Goal: Task Accomplishment & Management: Use online tool/utility

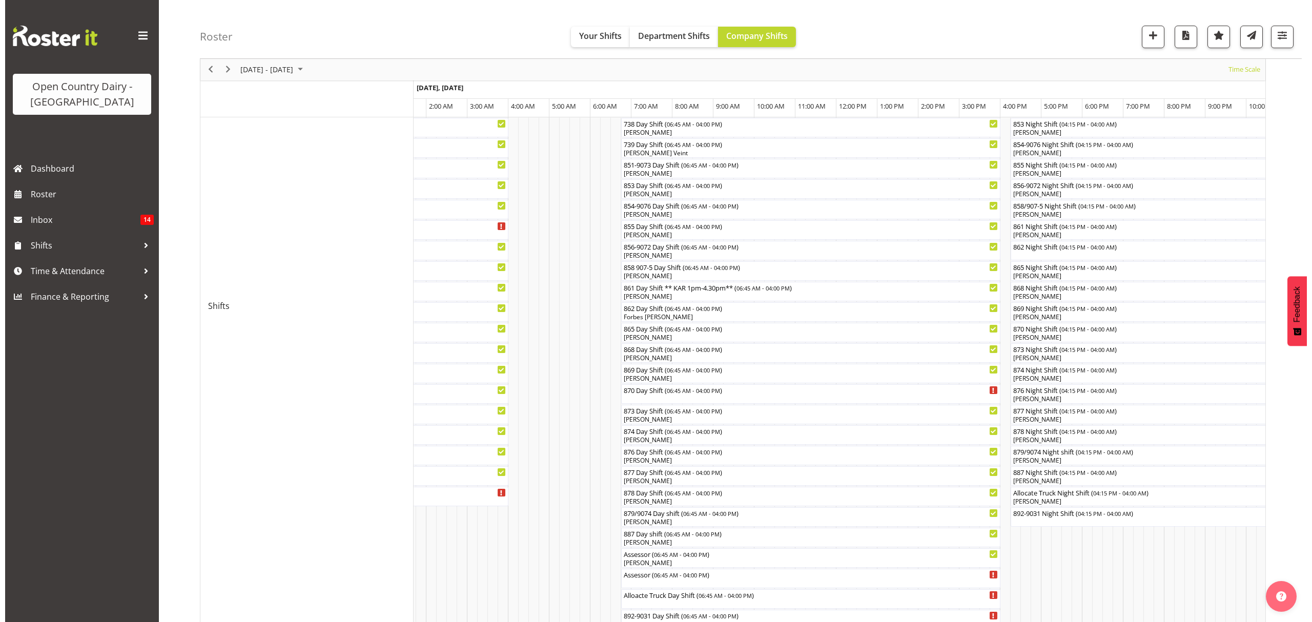
scroll to position [285, 0]
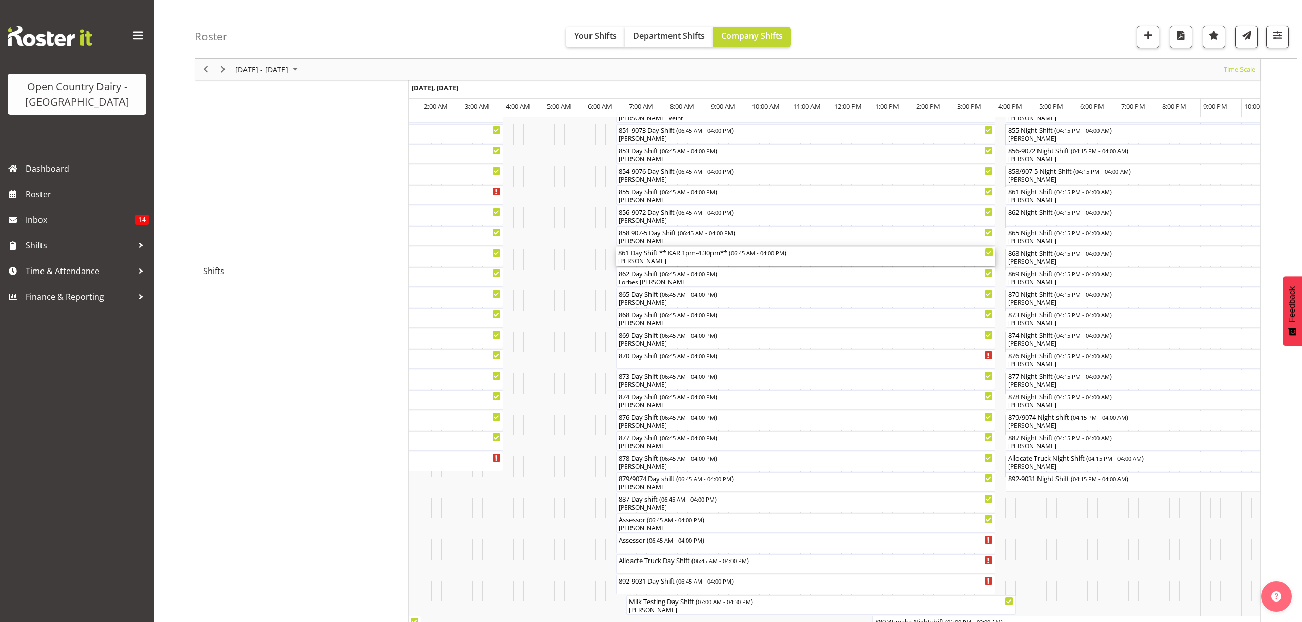
click at [669, 255] on div "861 Day Shift ** KAR 1pm-4.30pm** ( 06:45 AM - 04:00 PM )" at bounding box center [805, 252] width 375 height 10
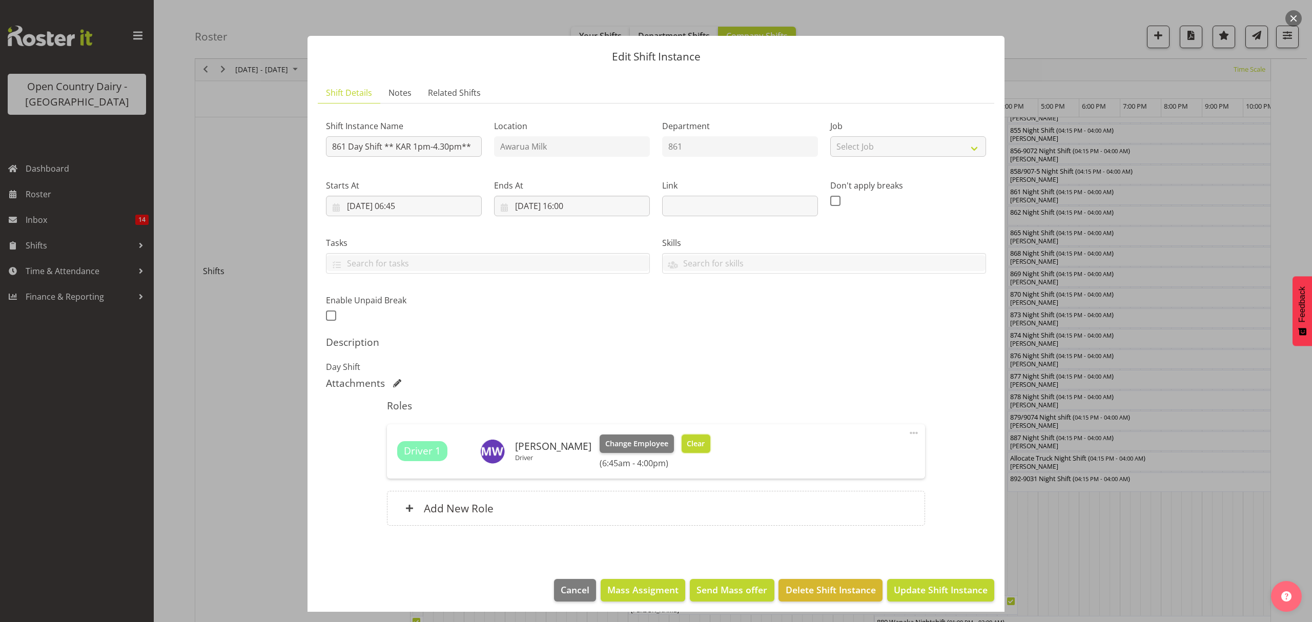
click at [697, 444] on span "Clear" at bounding box center [696, 443] width 18 height 11
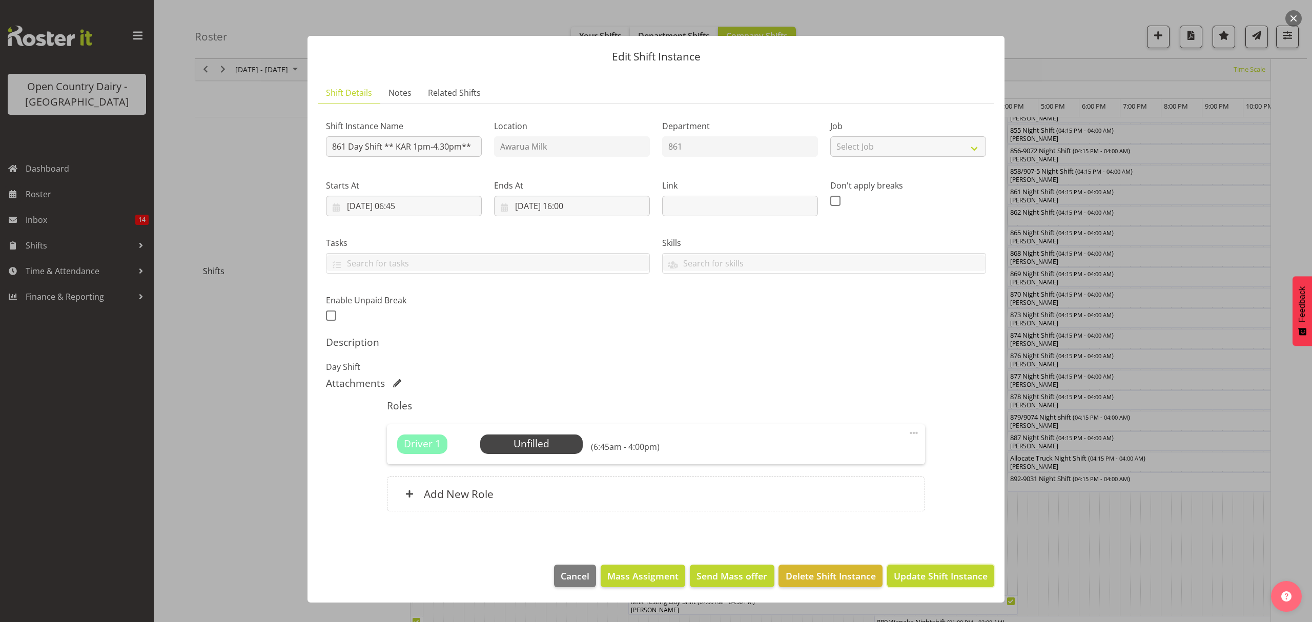
click at [931, 571] on span "Update Shift Instance" at bounding box center [941, 575] width 94 height 13
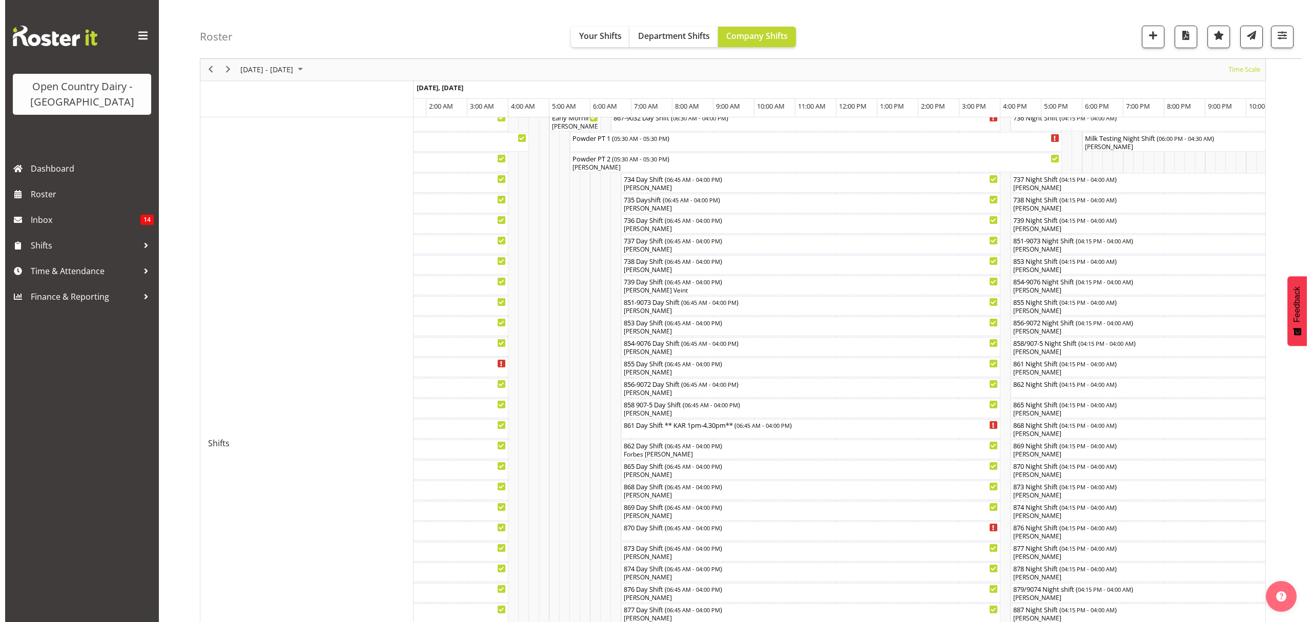
scroll to position [136, 0]
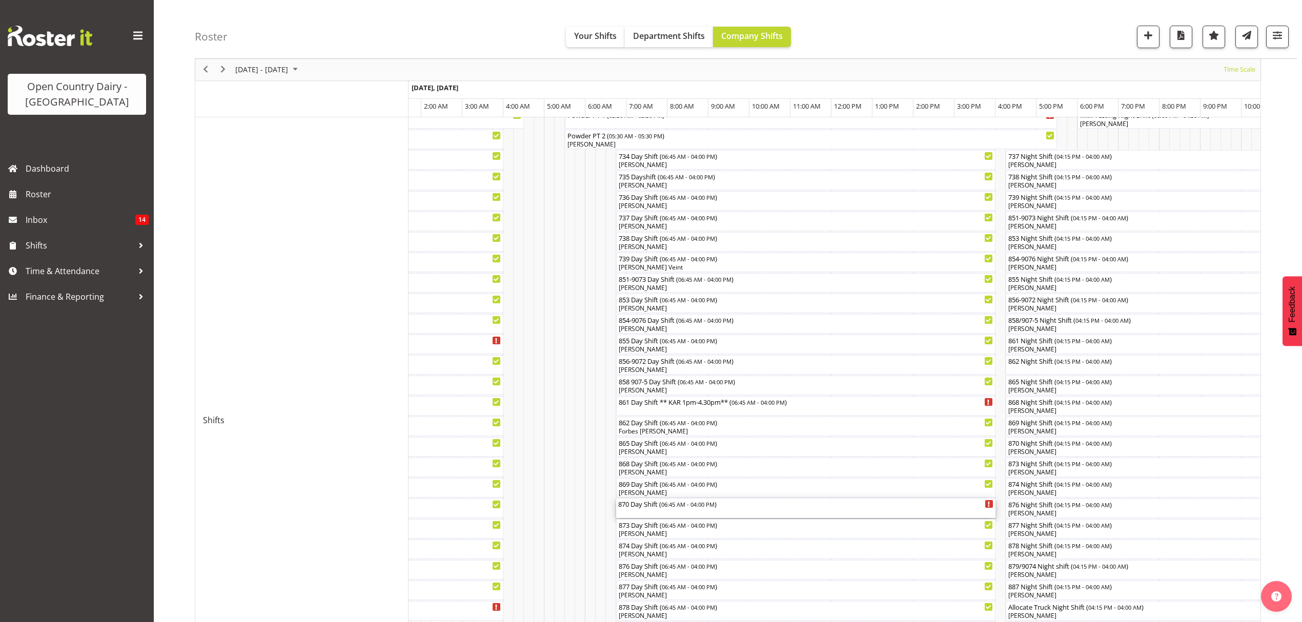
click at [644, 509] on div "870 Day Shift ( 06:45 AM - 04:00 PM )" at bounding box center [805, 508] width 375 height 19
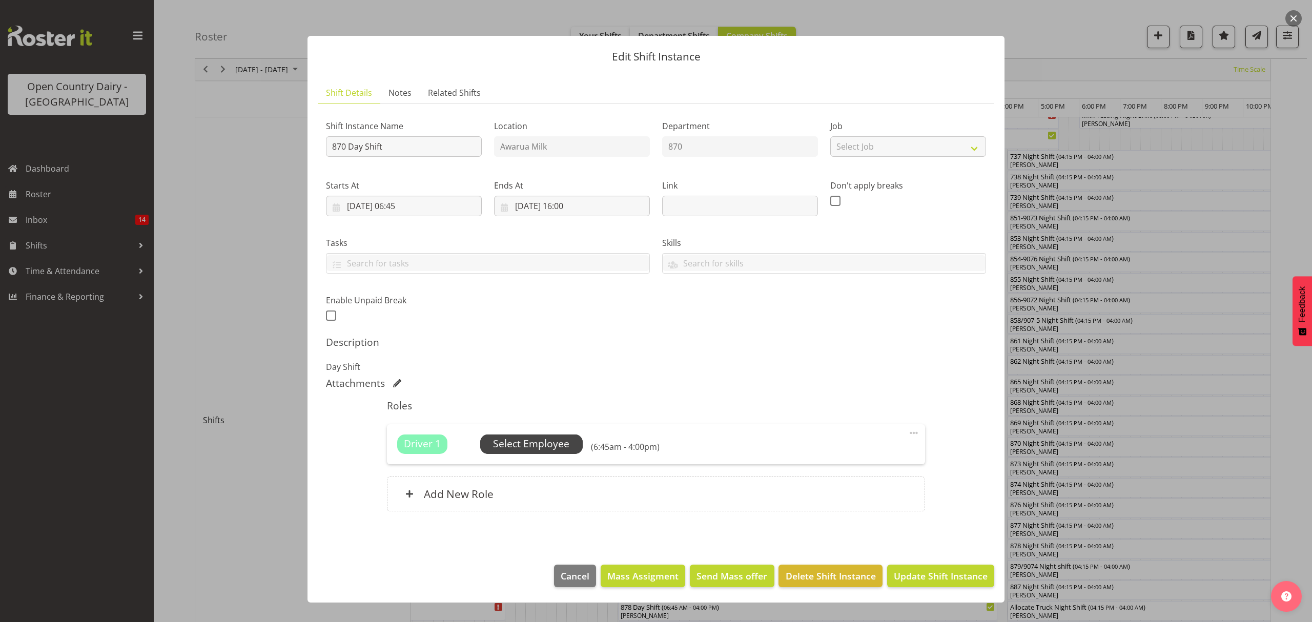
click at [552, 441] on span "Select Employee" at bounding box center [531, 444] width 76 height 15
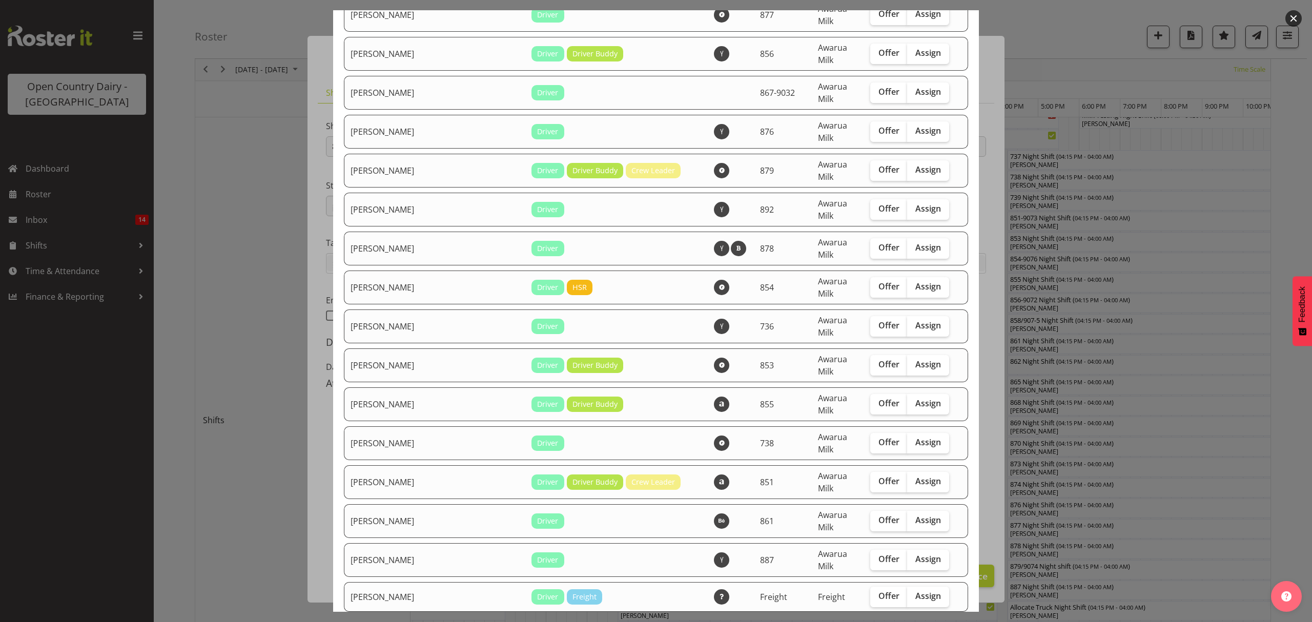
scroll to position [956, 0]
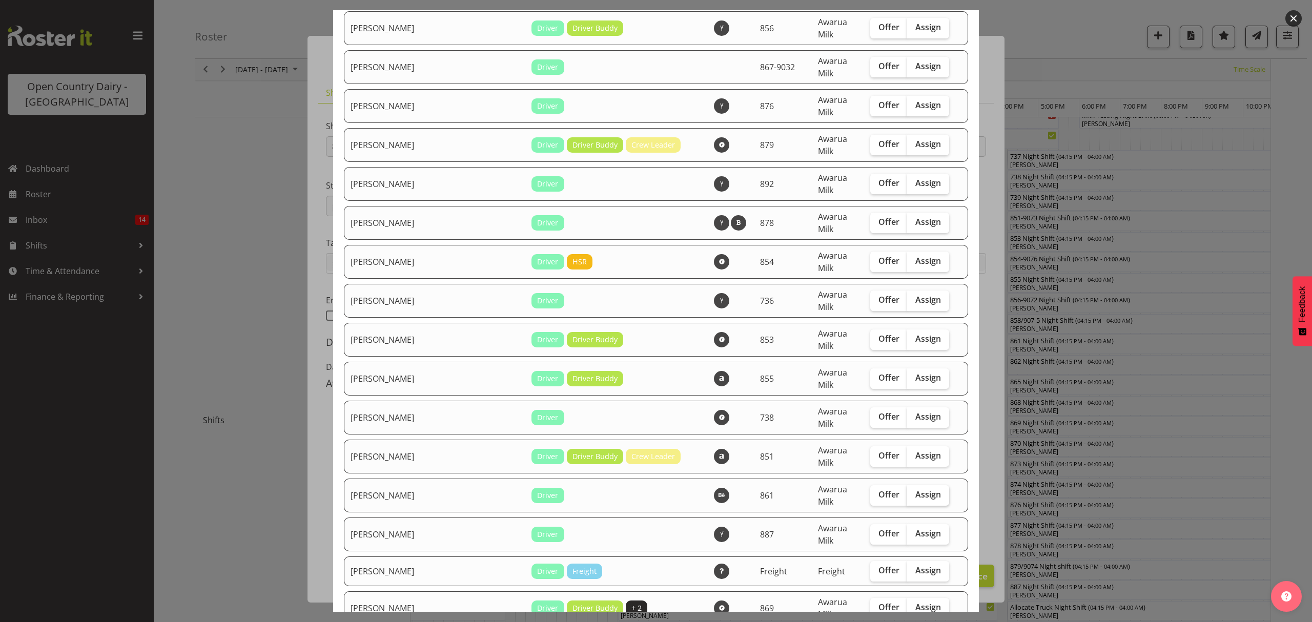
click at [919, 489] on span "Assign" at bounding box center [928, 494] width 26 height 10
click at [914, 491] on input "Assign" at bounding box center [910, 494] width 7 height 7
checkbox input "true"
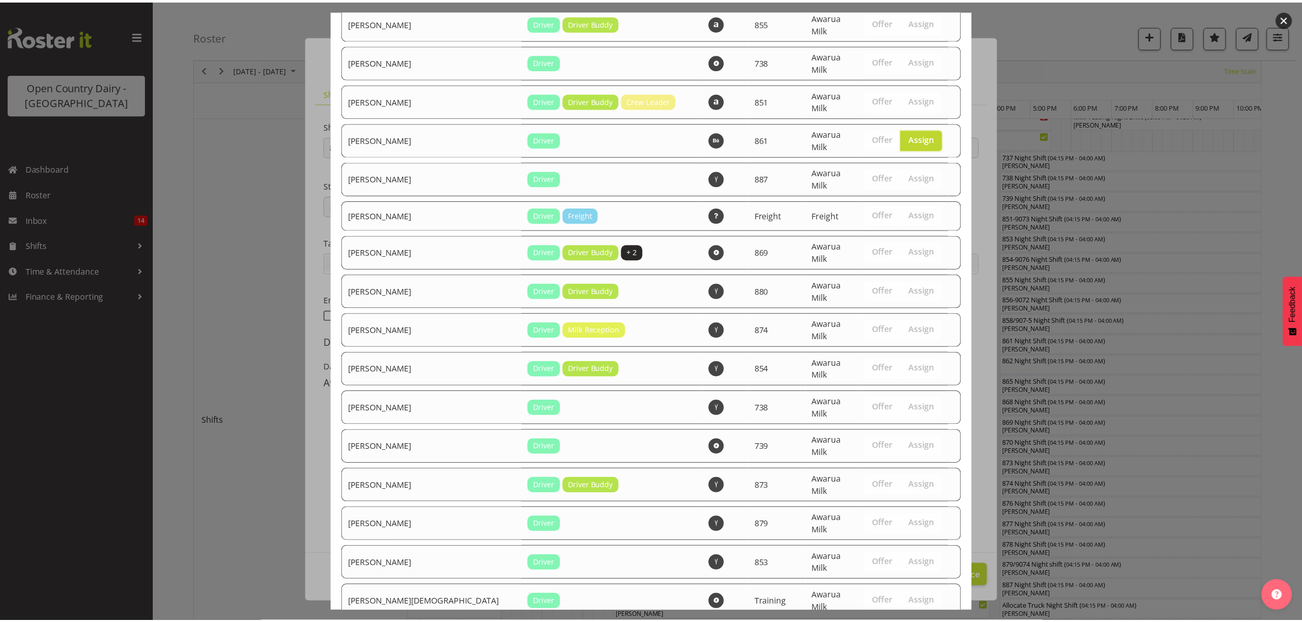
scroll to position [1373, 0]
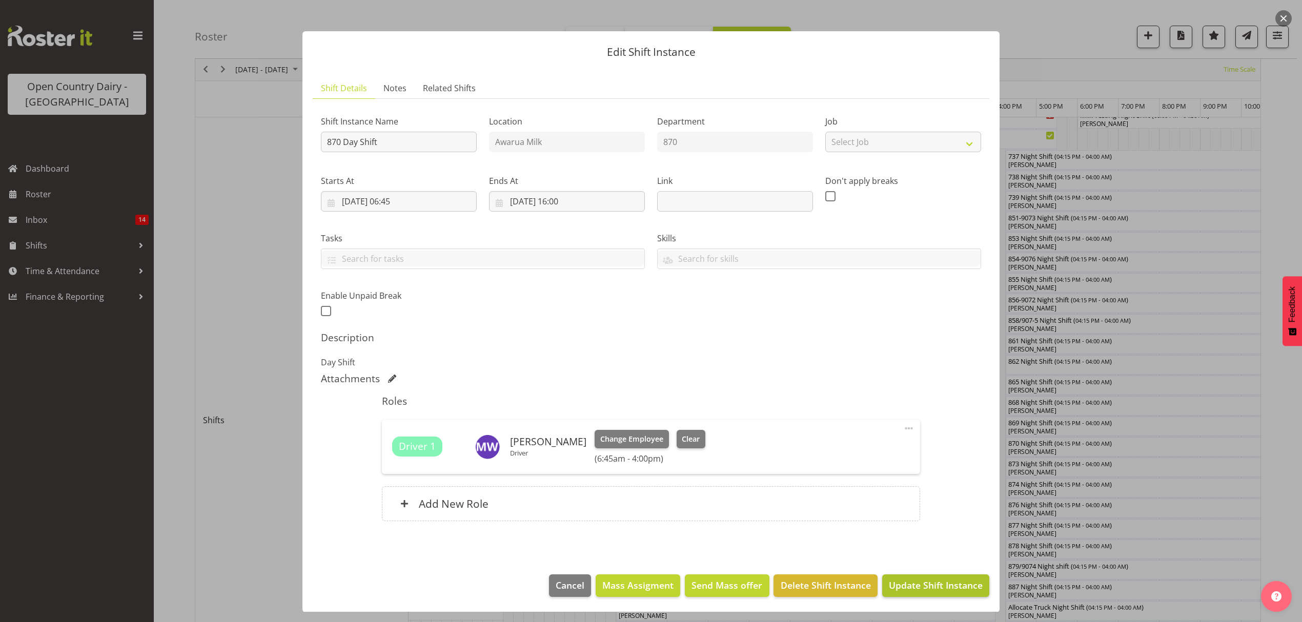
scroll to position [6, 0]
click at [950, 581] on span "Update Shift Instance" at bounding box center [936, 584] width 94 height 13
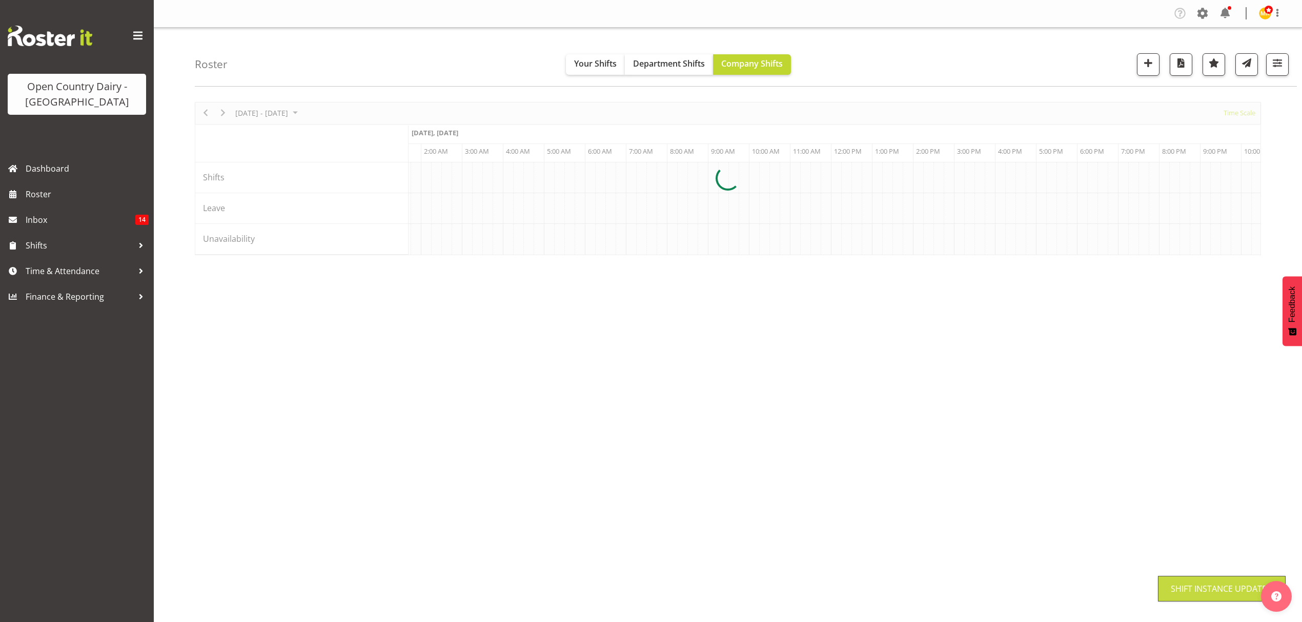
scroll to position [0, 0]
click at [1005, 255] on div at bounding box center [728, 178] width 1066 height 153
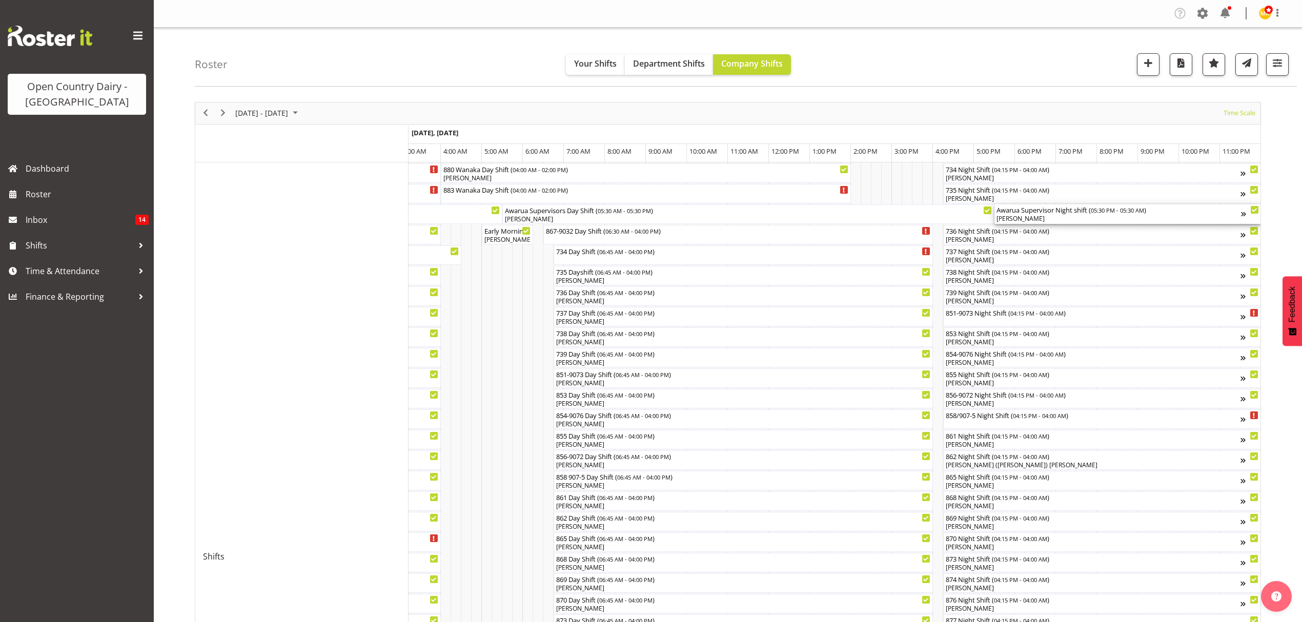
click at [1071, 212] on div "Awarua Supervisor Night shift ( 05:30 PM - 05:30 AM )" at bounding box center [1118, 209] width 244 height 10
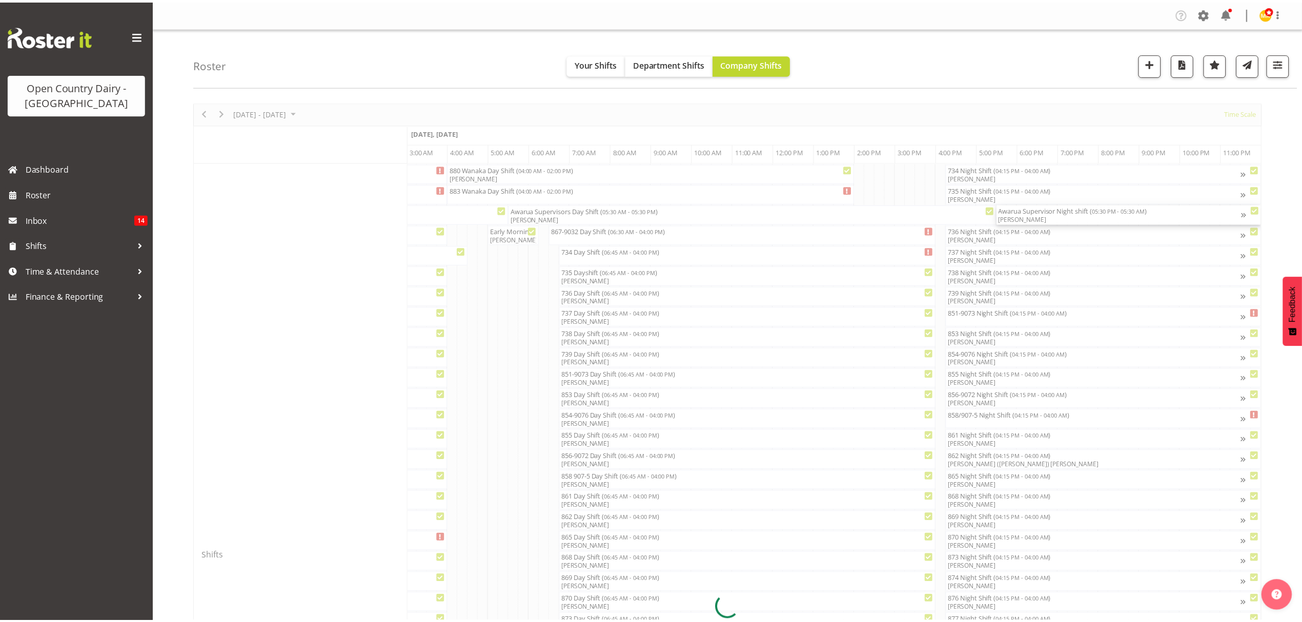
scroll to position [0, 6029]
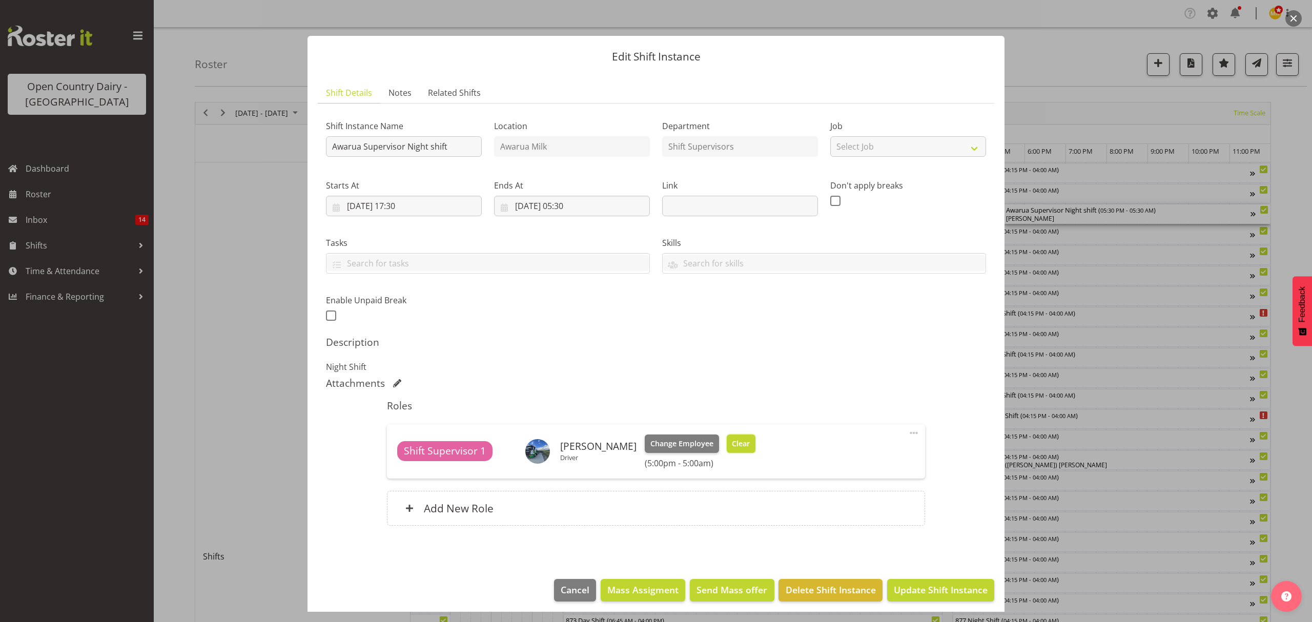
click at [739, 444] on span "Clear" at bounding box center [741, 443] width 18 height 11
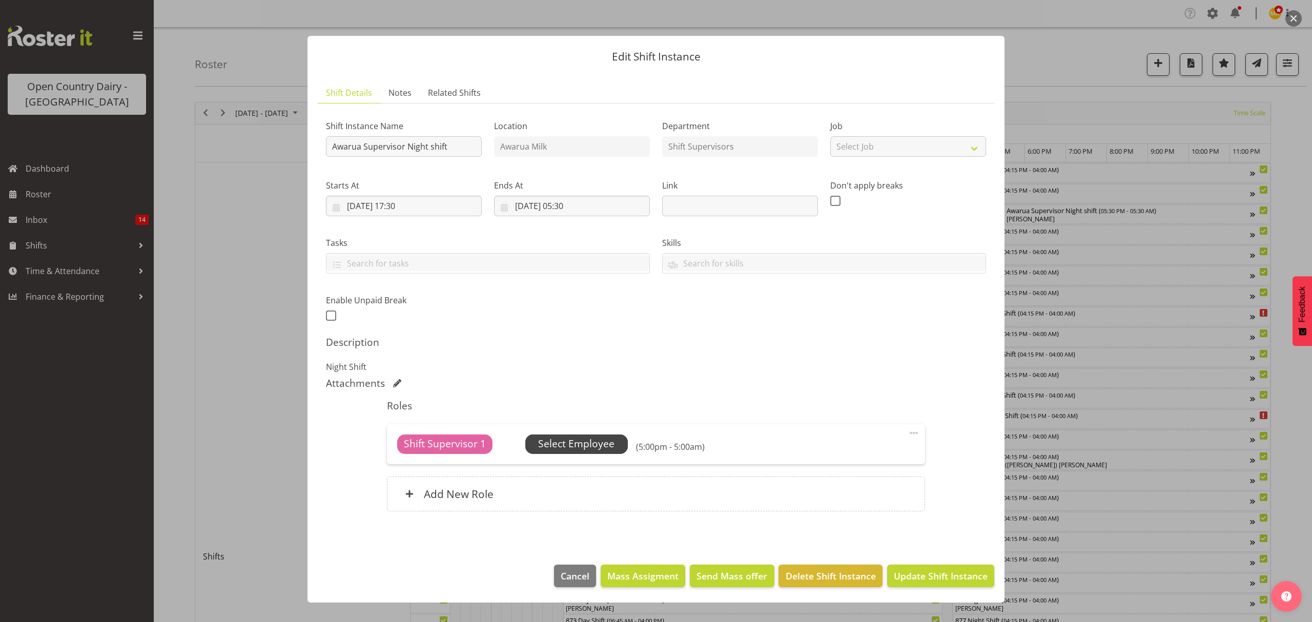
click at [620, 451] on span "Select Employee" at bounding box center [576, 444] width 102 height 19
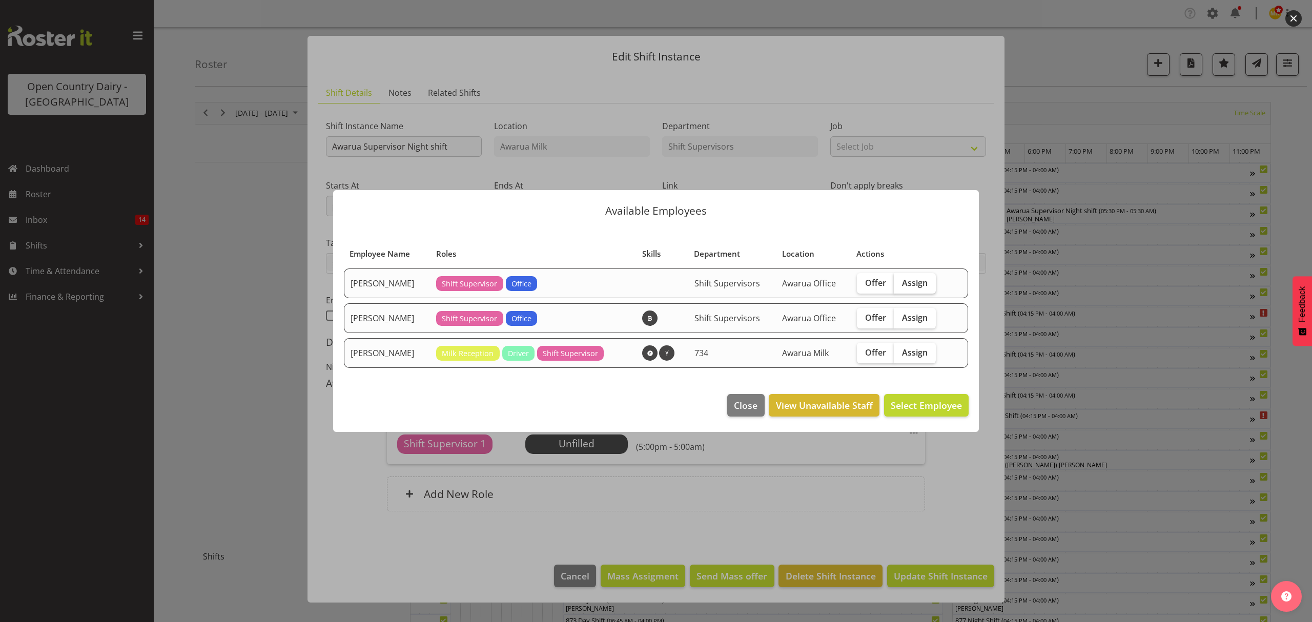
click at [921, 280] on span "Assign" at bounding box center [915, 283] width 26 height 10
click at [900, 280] on input "Assign" at bounding box center [897, 282] width 7 height 7
checkbox input "true"
click at [935, 407] on span "Assign Ethan Moore" at bounding box center [910, 405] width 104 height 12
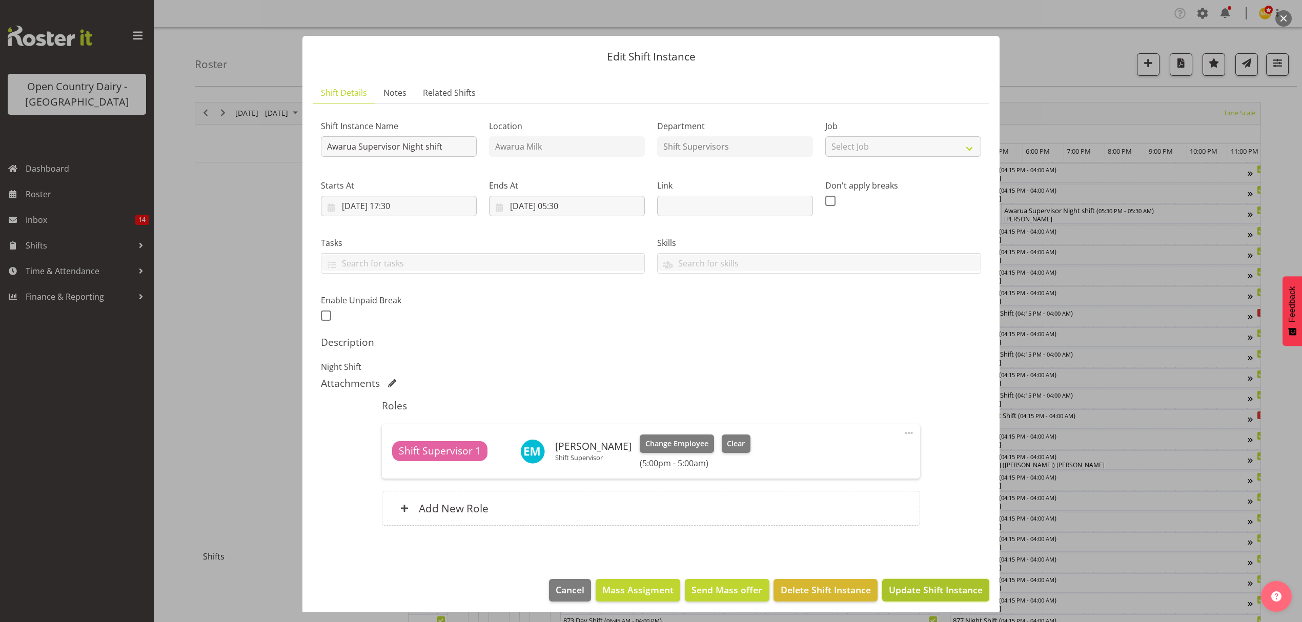
click at [949, 585] on span "Update Shift Instance" at bounding box center [936, 589] width 94 height 13
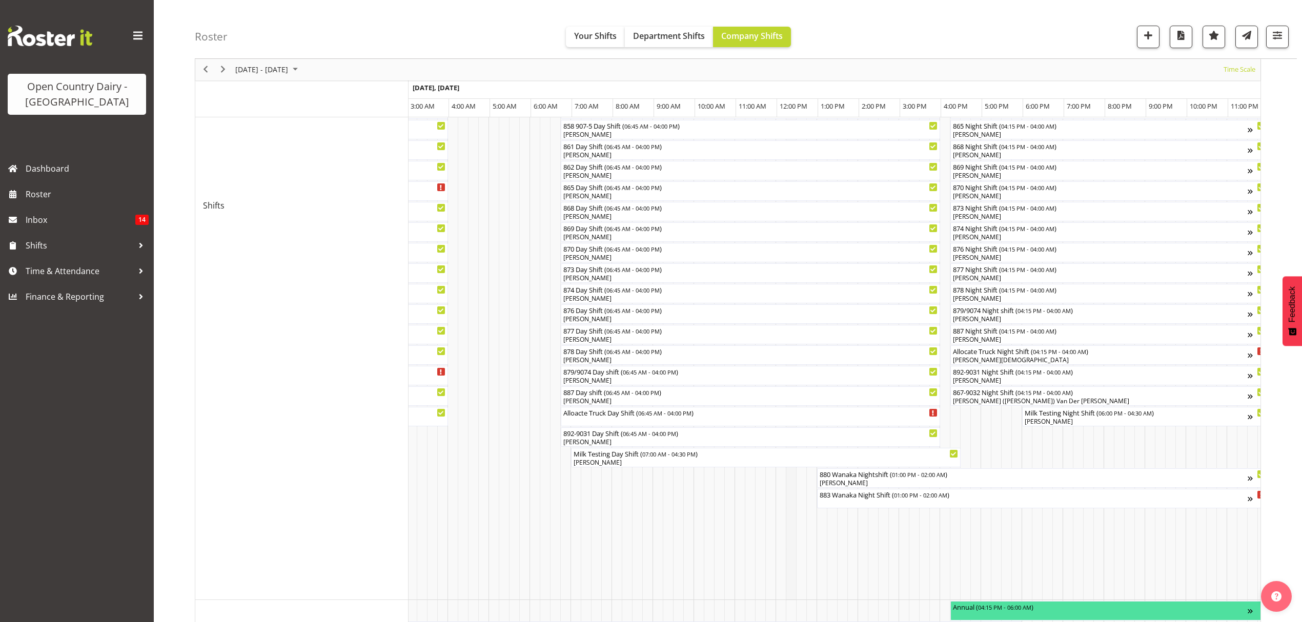
scroll to position [511, 0]
